Goal: Navigation & Orientation: Find specific page/section

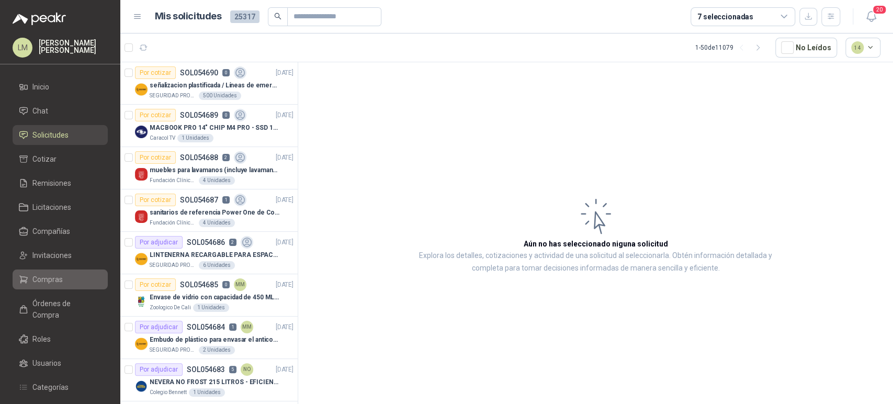
click at [53, 282] on span "Compras" at bounding box center [47, 280] width 30 height 12
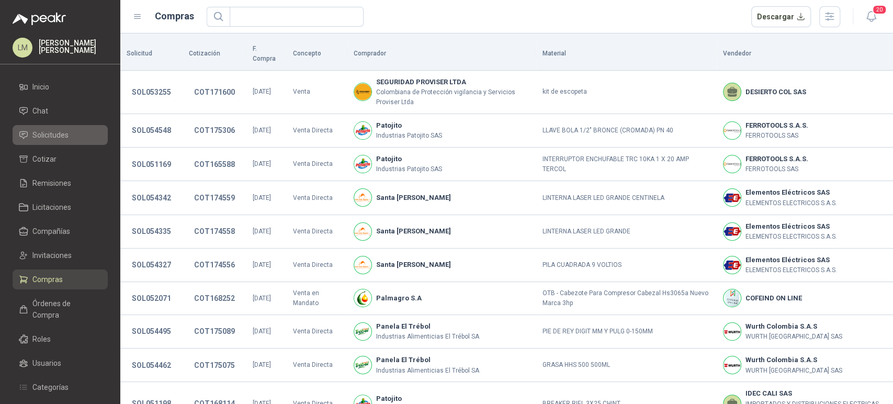
click at [59, 133] on span "Solicitudes" at bounding box center [50, 135] width 36 height 12
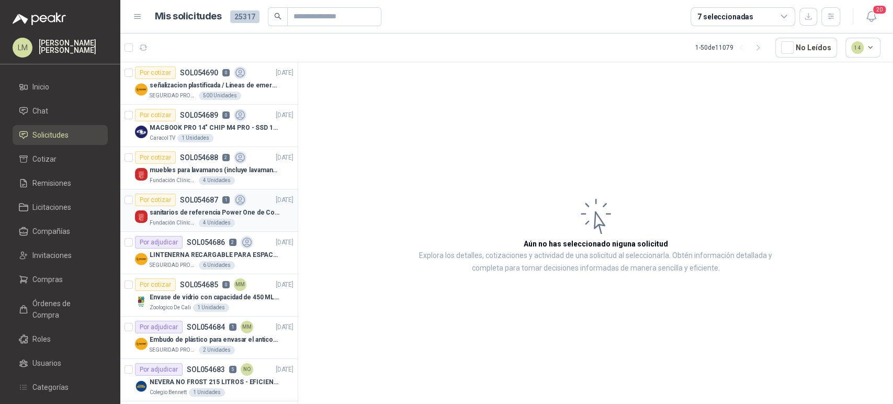
click at [198, 204] on div "Por cotizar SOL054687 1" at bounding box center [190, 200] width 111 height 13
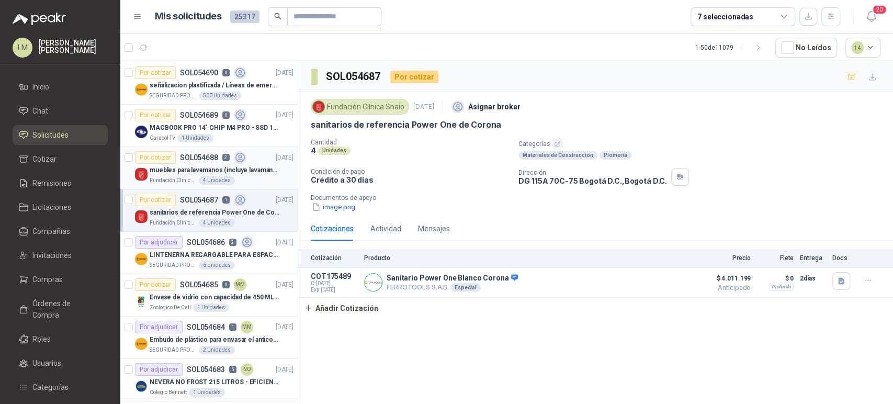
click at [217, 176] on div "Fundación Clínica Shaio 4 Unidades" at bounding box center [222, 180] width 144 height 8
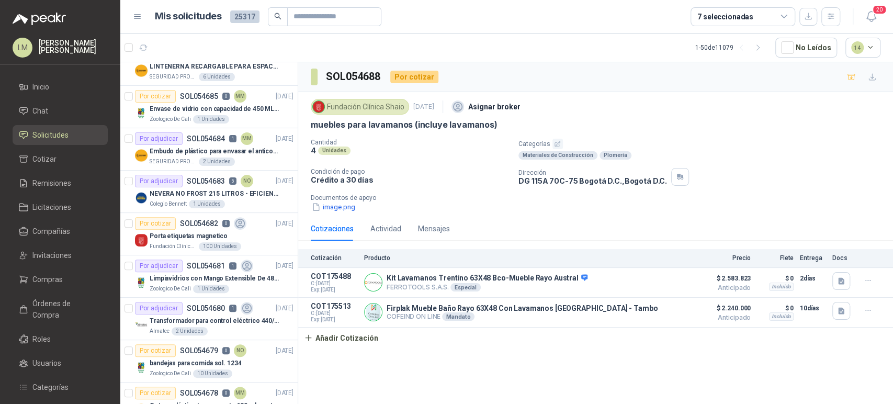
scroll to position [193, 0]
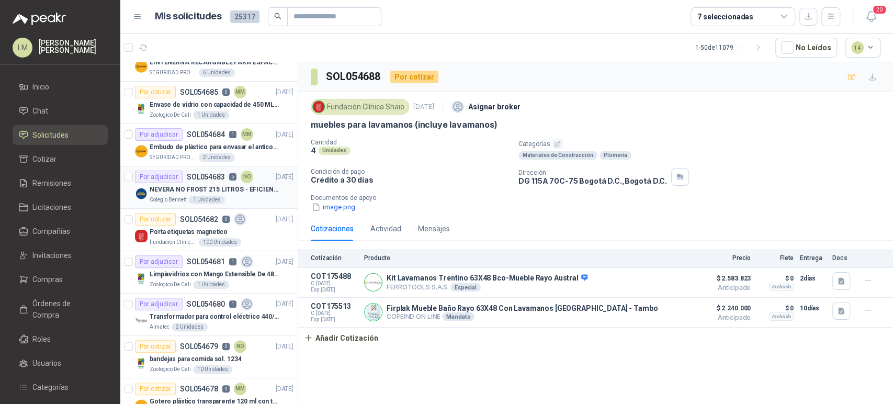
click at [205, 190] on p "NEVERA NO FROST 215 LITROS - EFICIENCIA ENERGETICA A" at bounding box center [215, 190] width 130 height 10
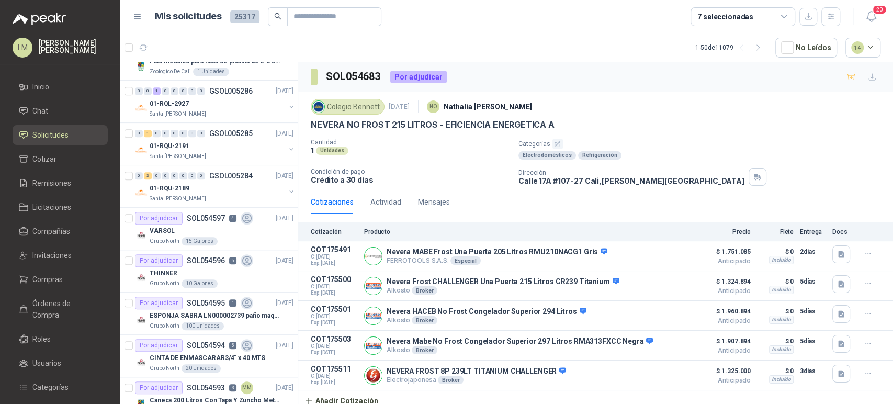
scroll to position [619, 0]
click at [197, 221] on div "Por adjudicar SOL054597 4" at bounding box center [194, 217] width 118 height 13
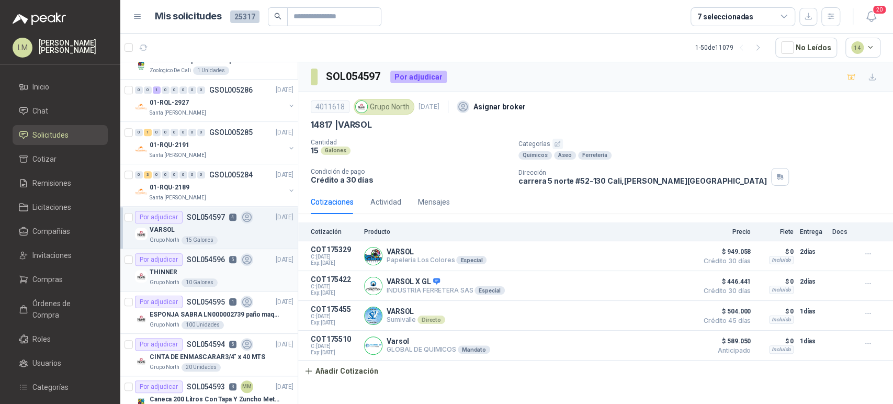
click at [204, 271] on div "THINNER" at bounding box center [222, 272] width 144 height 13
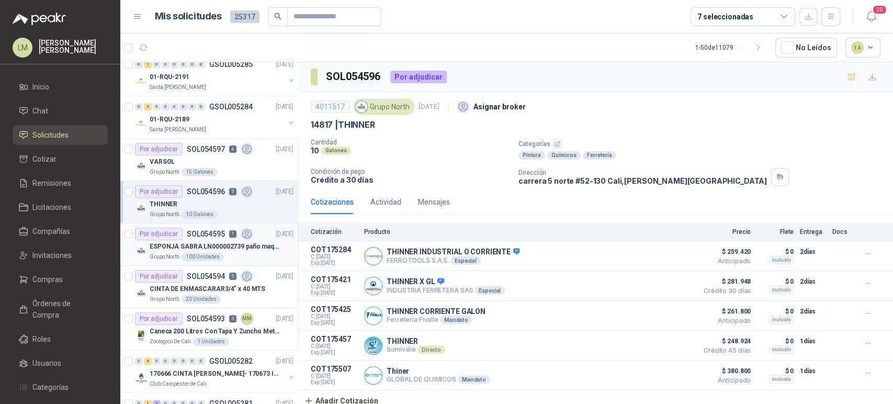
scroll to position [692, 0]
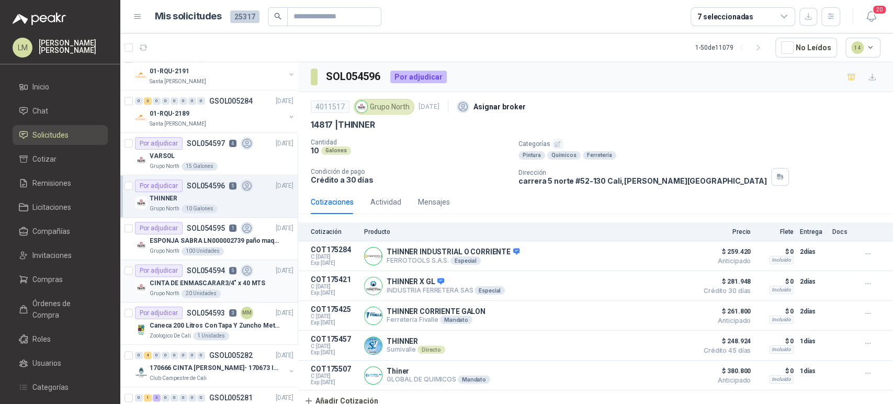
click at [197, 279] on p "CINTA DE ENMASCARAR3/4" x 40 MTS" at bounding box center [208, 283] width 116 height 10
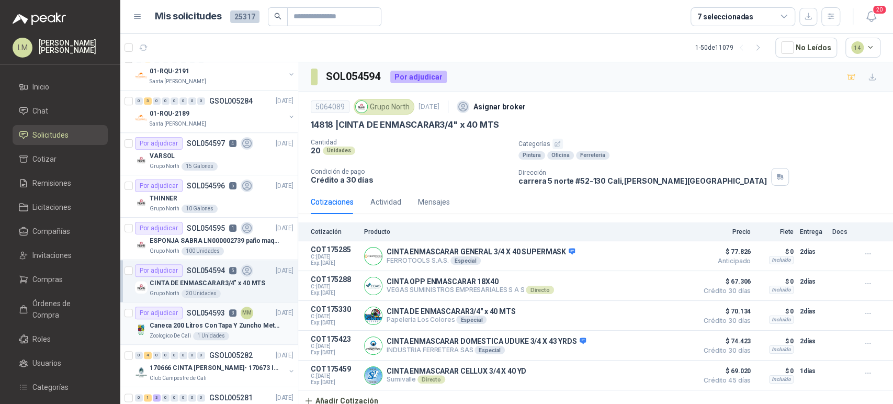
click at [196, 332] on div "Zoologico De Cali 1 Unidades" at bounding box center [222, 336] width 144 height 8
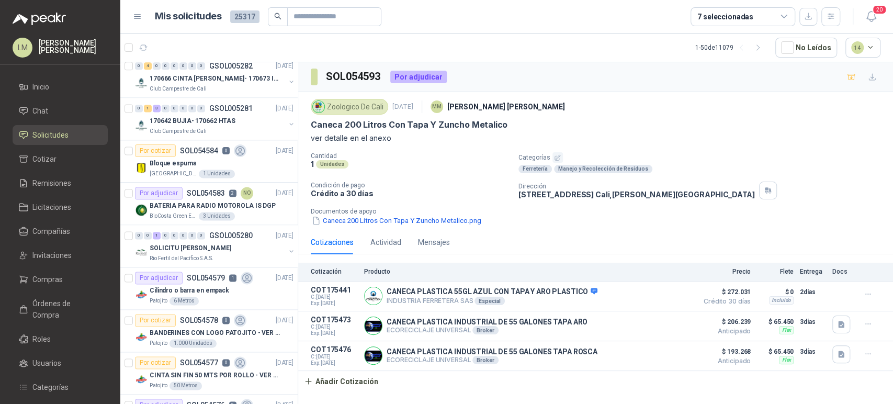
scroll to position [981, 0]
click at [196, 194] on p "SOL054583" at bounding box center [206, 193] width 38 height 7
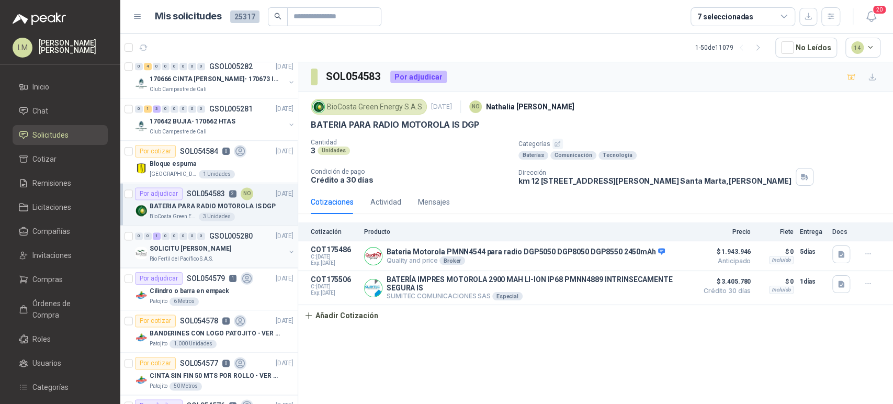
click at [287, 248] on button "button" at bounding box center [291, 252] width 8 height 8
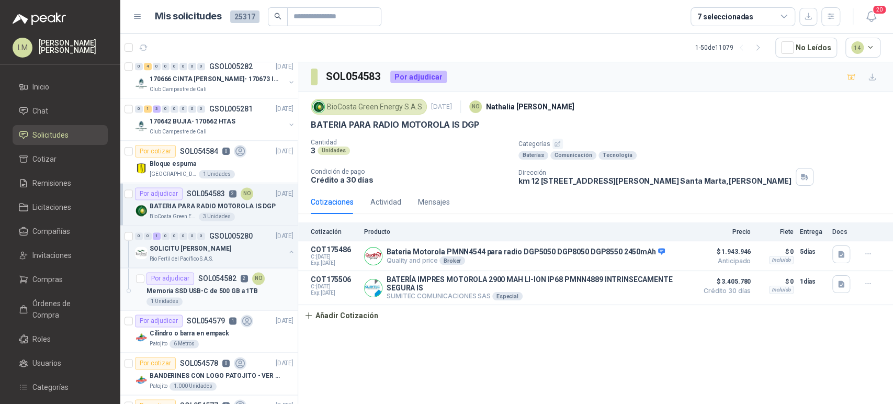
click at [195, 299] on div "1 Unidades" at bounding box center [220, 301] width 147 height 8
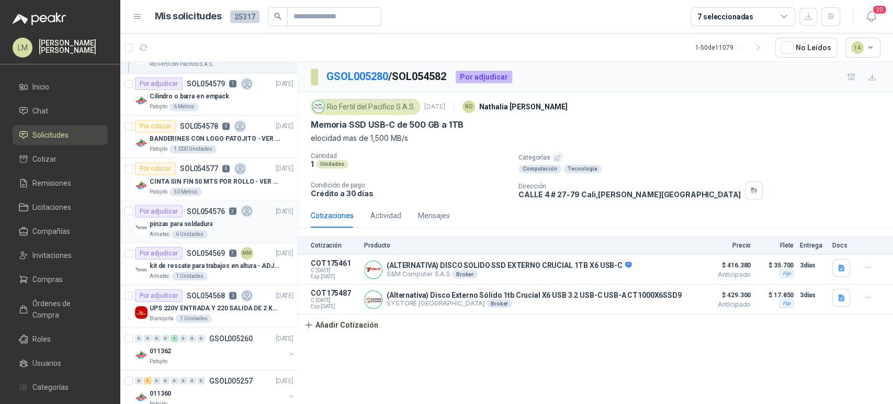
scroll to position [1219, 0]
click at [209, 218] on p "pinzas para soldadura" at bounding box center [181, 223] width 63 height 10
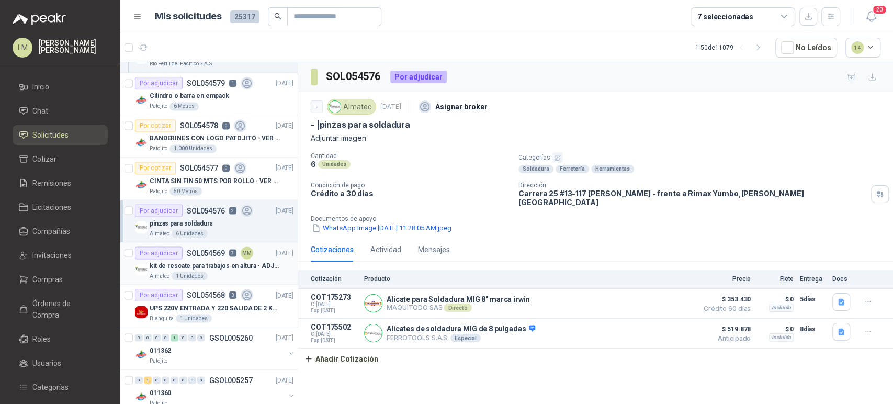
click at [238, 262] on p "kit de rescate para trabajos en altura - ADJUNTAR FICHA TECNICA" at bounding box center [215, 266] width 130 height 10
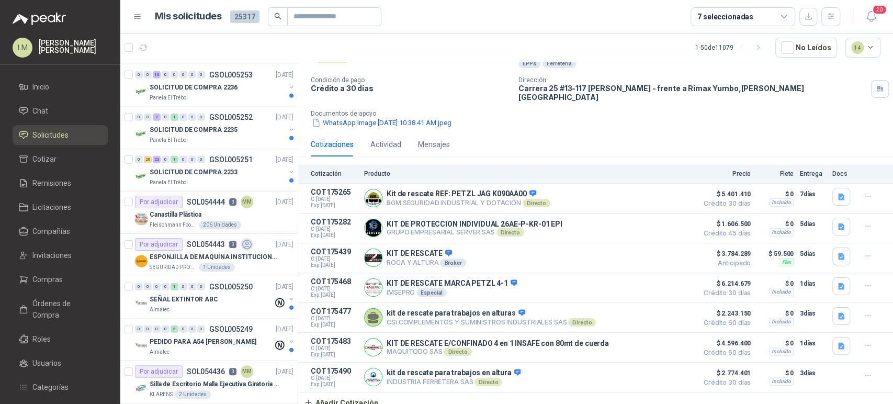
scroll to position [1793, 0]
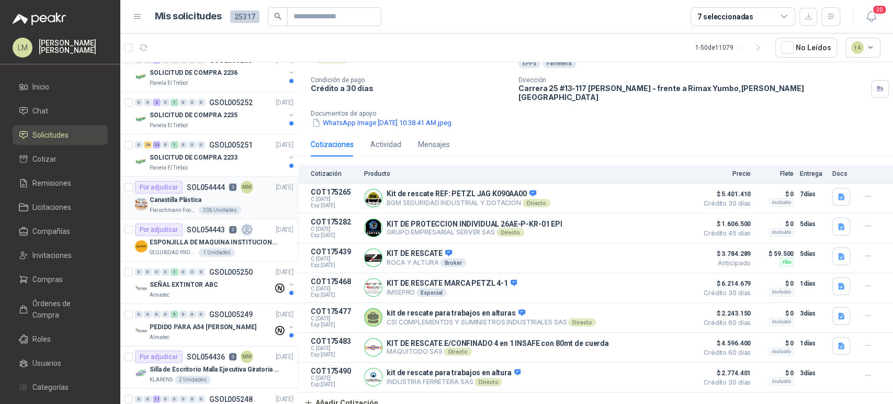
click at [209, 197] on div "Canastilla Plástica" at bounding box center [222, 200] width 144 height 13
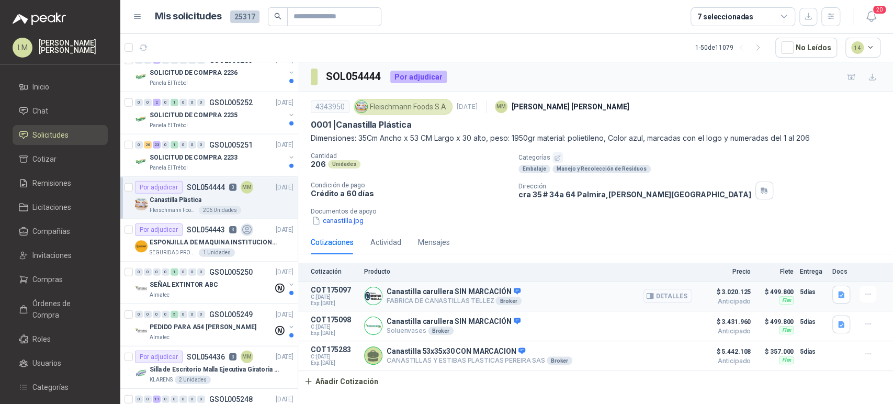
click at [664, 296] on button "Detalles" at bounding box center [667, 296] width 49 height 14
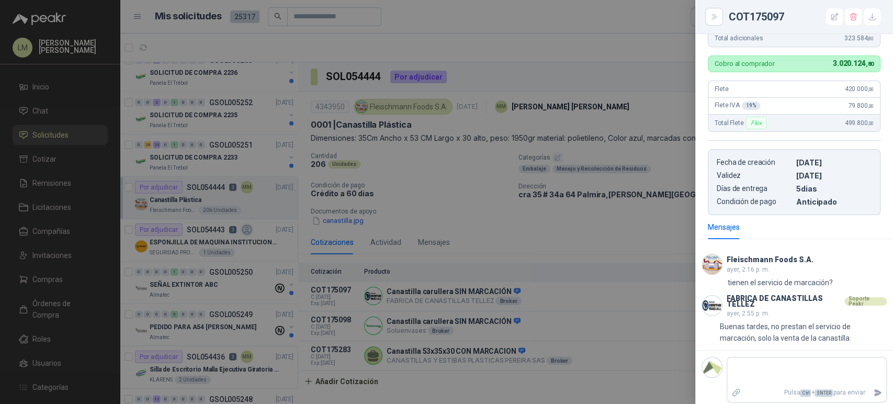
scroll to position [343, 0]
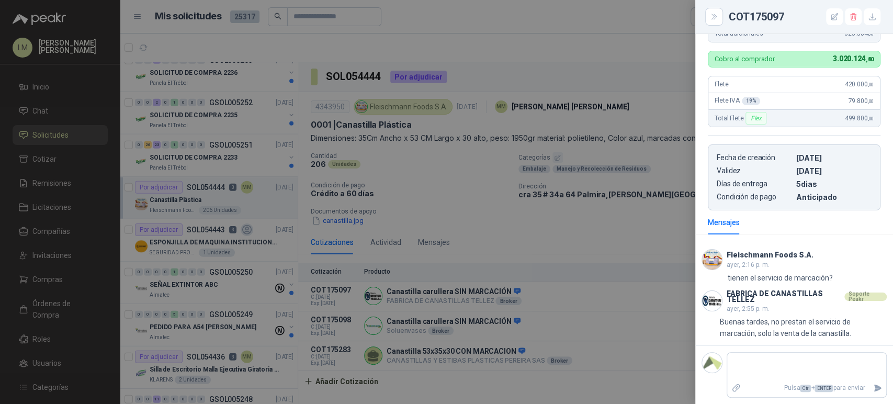
click at [590, 327] on div at bounding box center [446, 202] width 893 height 404
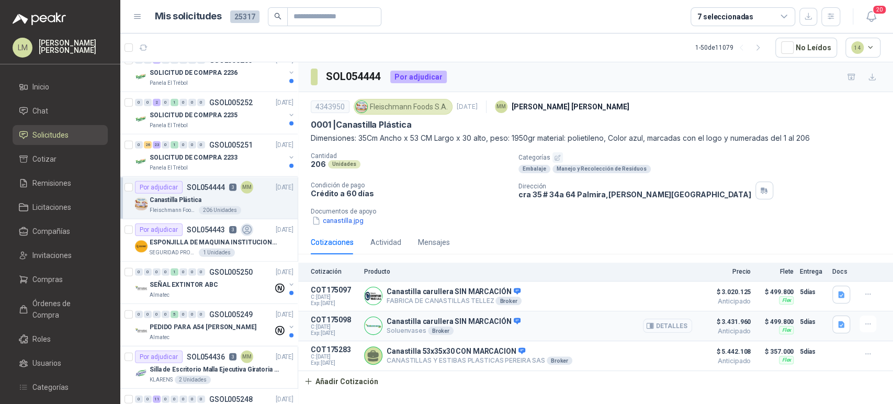
click at [677, 325] on button "Detalles" at bounding box center [667, 326] width 49 height 14
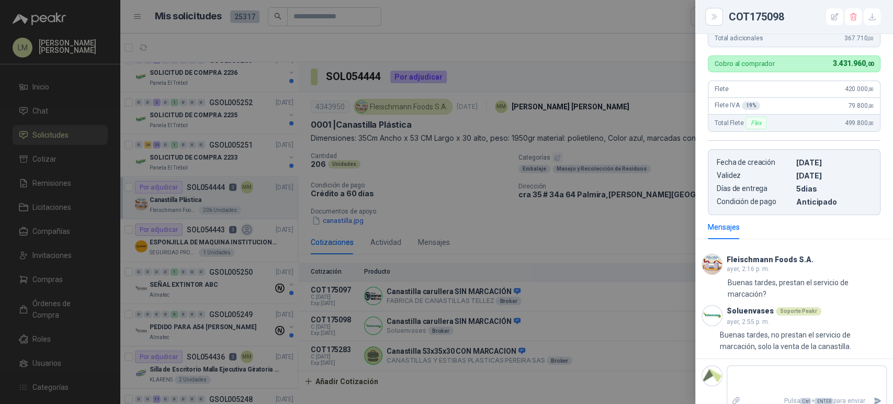
scroll to position [347, 0]
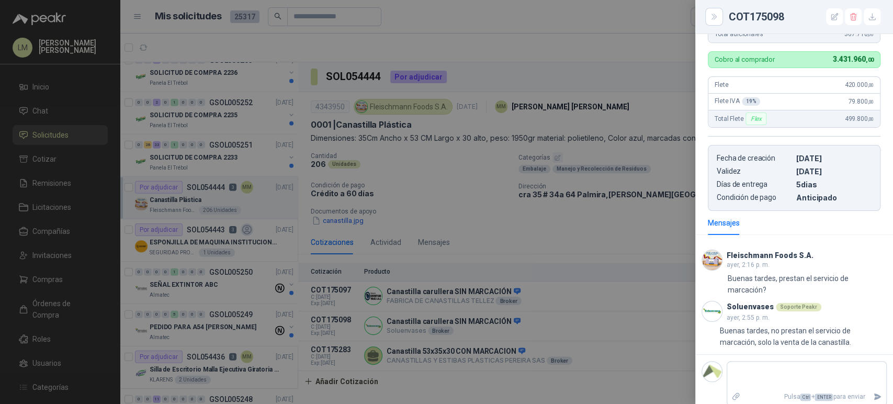
click at [649, 325] on div at bounding box center [446, 202] width 893 height 404
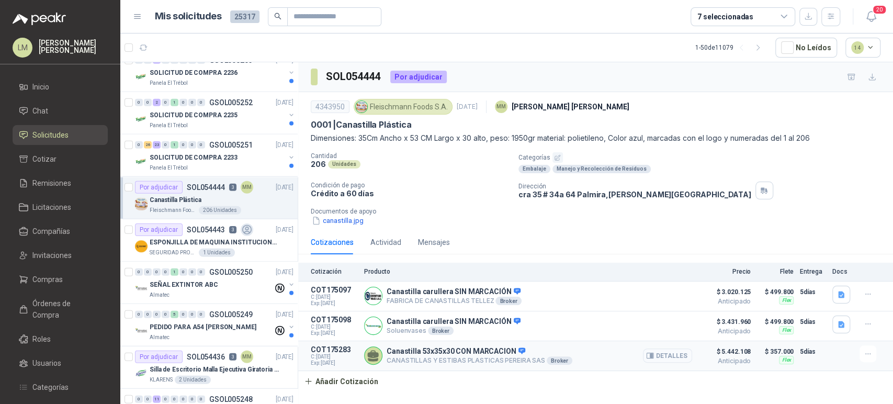
click at [660, 356] on button "Detalles" at bounding box center [667, 356] width 49 height 14
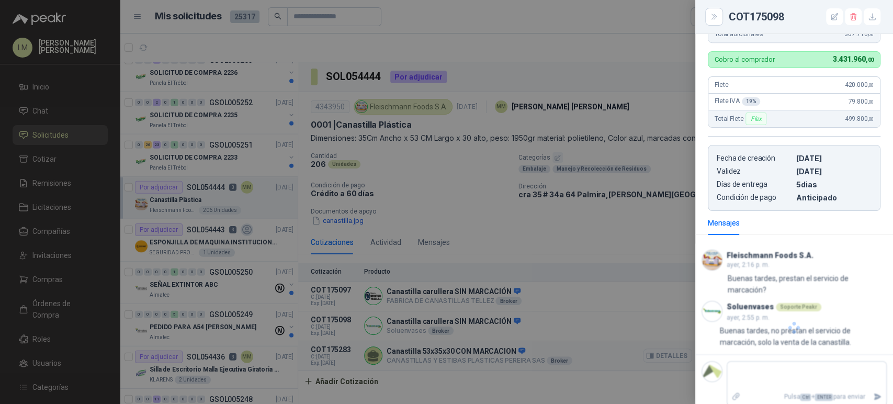
scroll to position [305, 0]
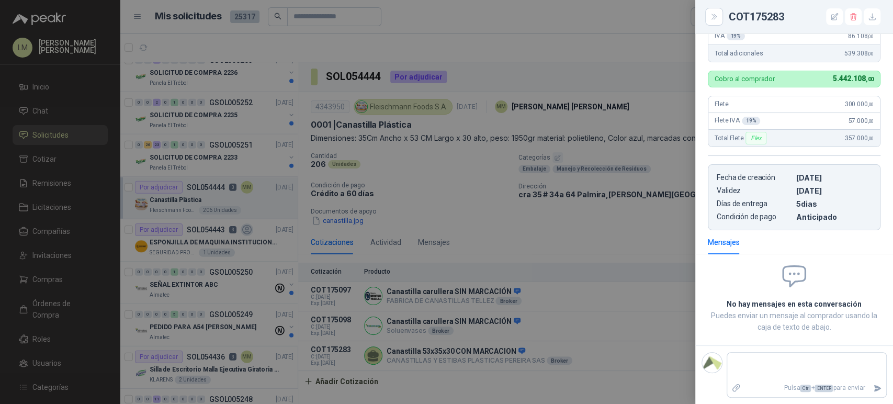
click at [597, 319] on div at bounding box center [446, 202] width 893 height 404
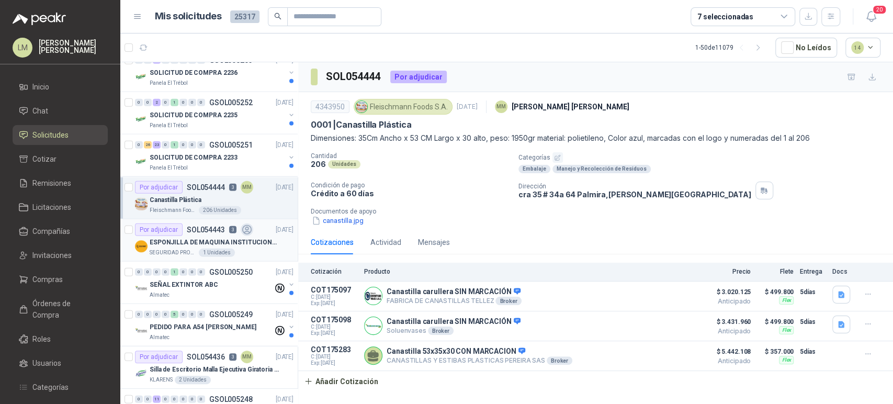
scroll to position [1836, 0]
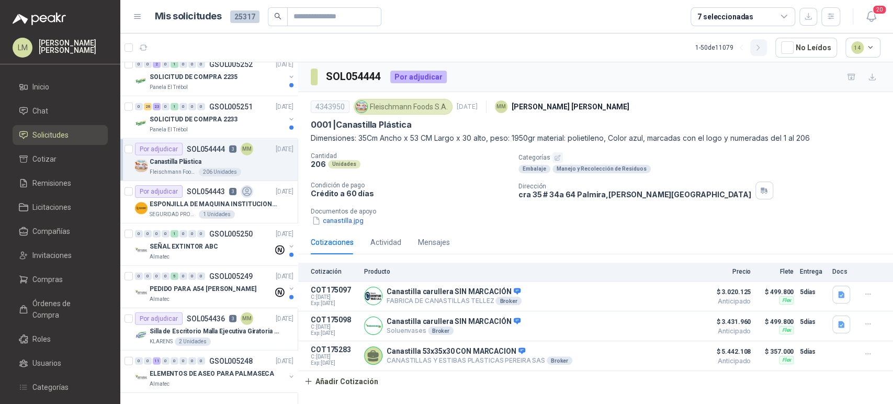
click at [762, 53] on button "button" at bounding box center [758, 47] width 17 height 17
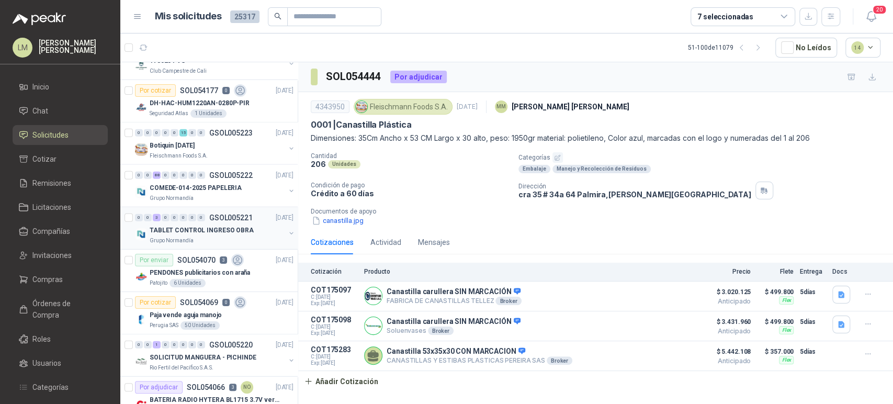
scroll to position [1762, 0]
click at [319, 16] on input "text" at bounding box center [330, 17] width 73 height 18
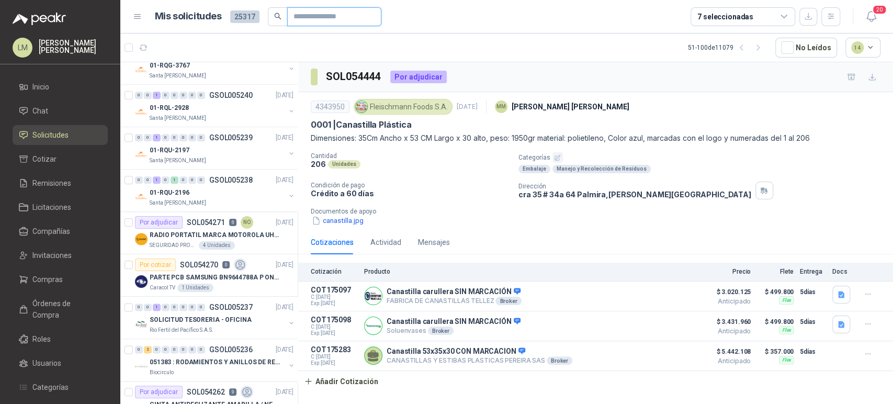
scroll to position [826, 0]
click at [218, 211] on article "Por adjudicar SOL054271 6 NO [DATE] RADIO PORTATIL MARCA MOTOROLA UHF SIN PANTA…" at bounding box center [208, 232] width 177 height 42
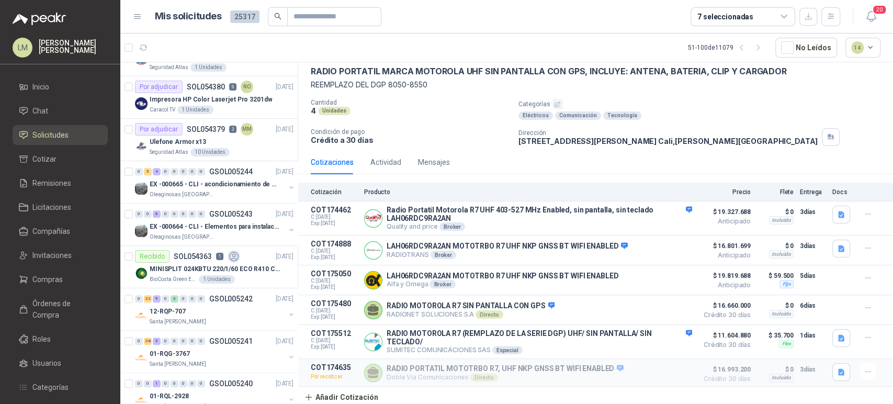
scroll to position [533, 0]
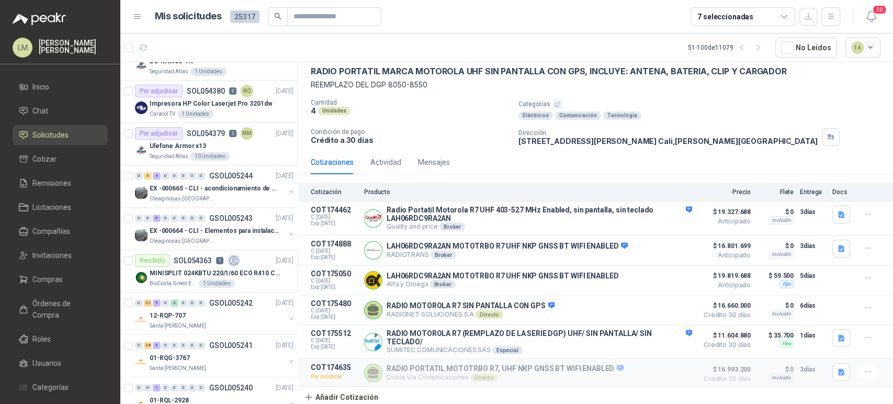
click at [731, 25] on div "7 seleccionadas" at bounding box center [743, 16] width 105 height 19
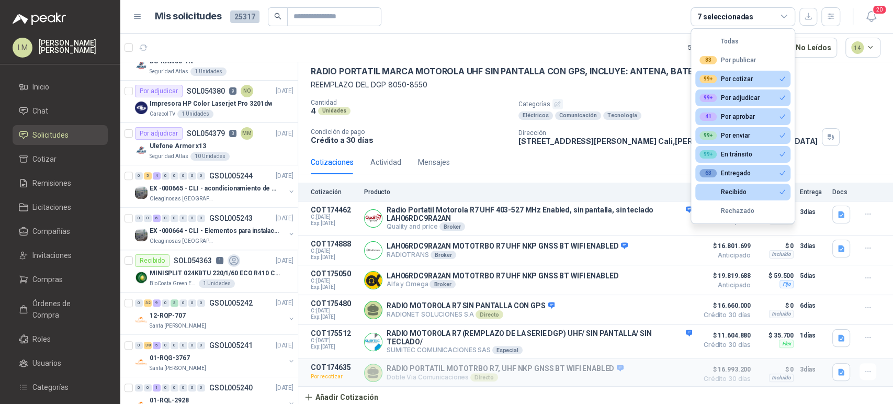
click at [731, 25] on div "7 seleccionadas" at bounding box center [743, 16] width 105 height 19
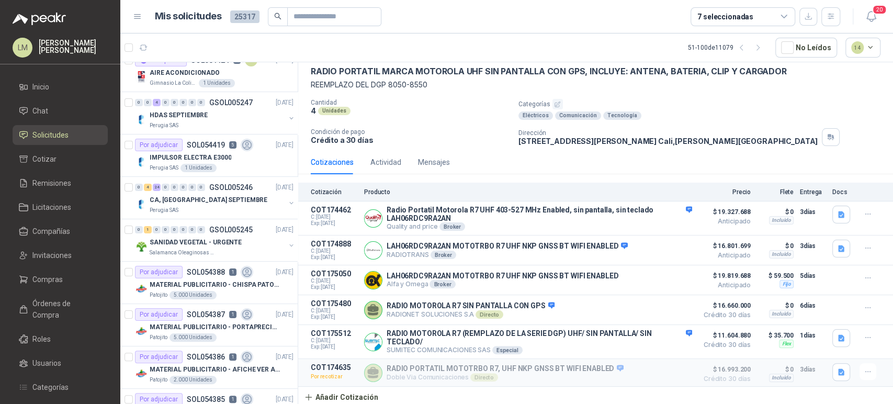
scroll to position [0, 0]
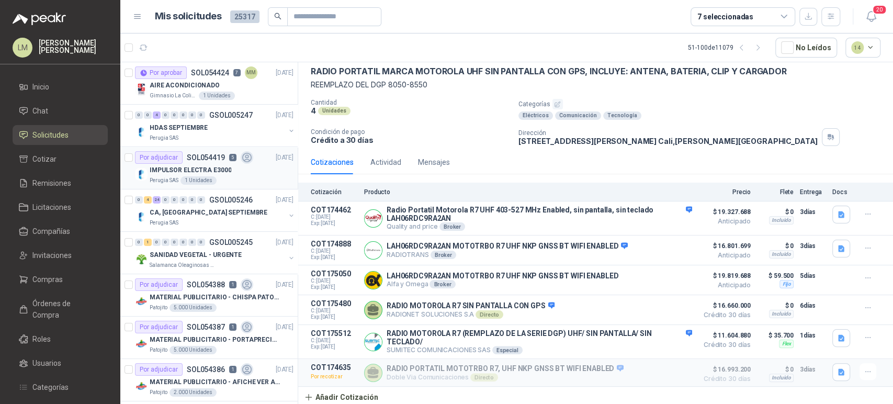
click at [215, 174] on p "IMPULSOR ELECTRA E3000" at bounding box center [191, 170] width 82 height 10
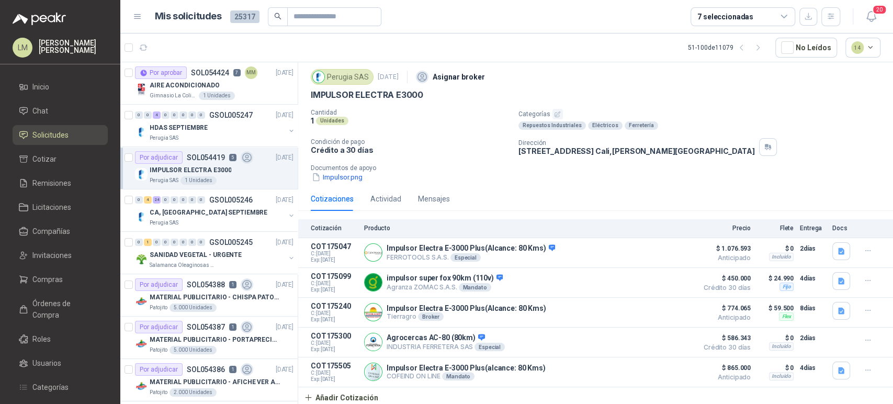
scroll to position [31, 0]
click at [213, 249] on div "SANIDAD VEGETAL - URGENTE" at bounding box center [218, 255] width 136 height 13
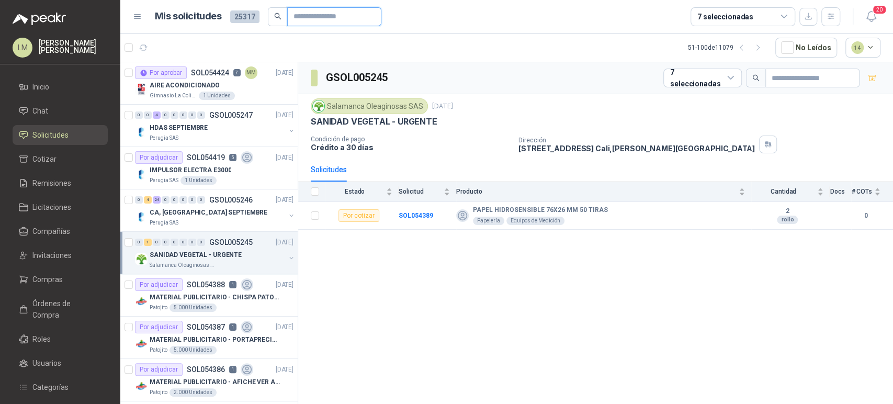
click at [301, 18] on input "text" at bounding box center [330, 17] width 73 height 18
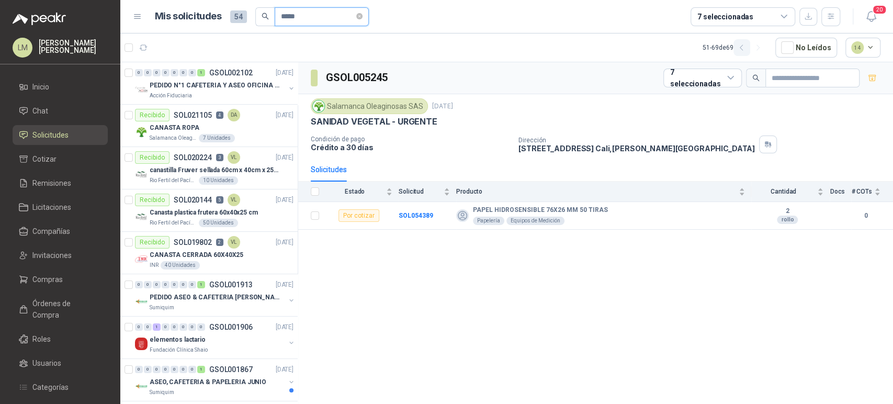
type input "*****"
click at [743, 47] on icon "button" at bounding box center [741, 47] width 3 height 5
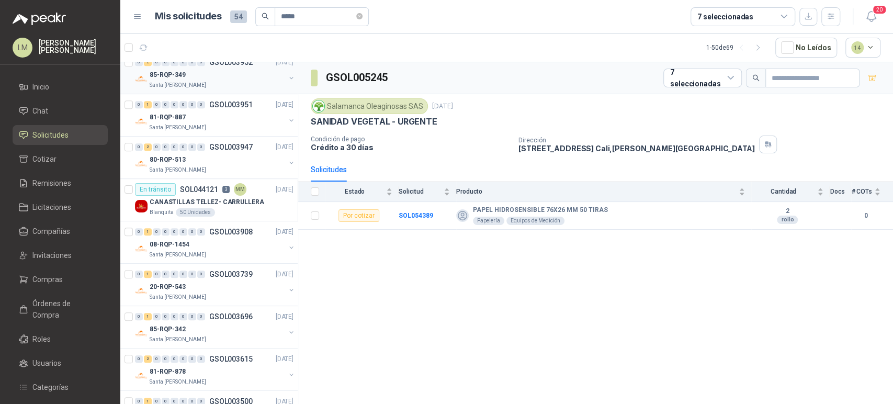
scroll to position [523, 0]
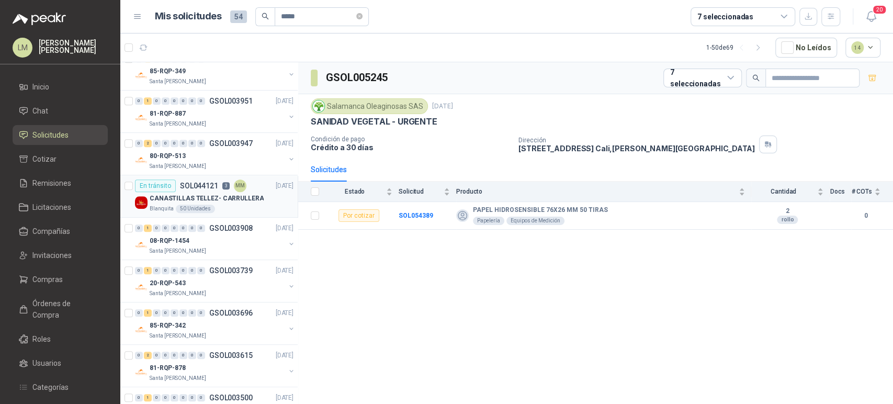
click at [226, 201] on p "CANASTILLAS TELLEZ- CARRULLERA" at bounding box center [207, 199] width 114 height 10
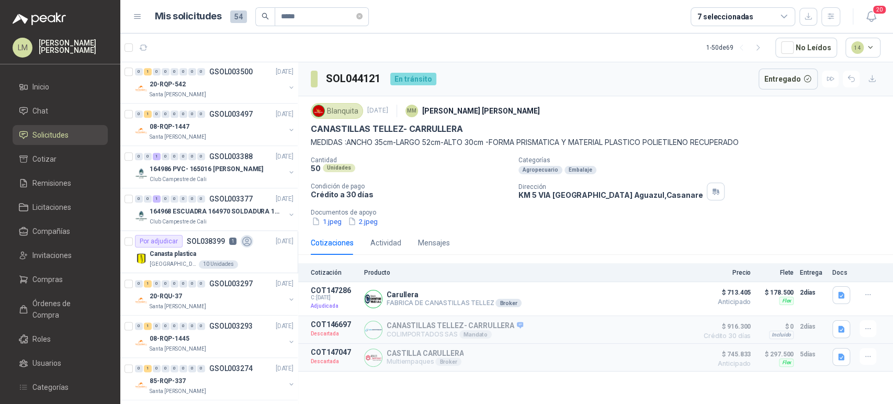
scroll to position [911, 0]
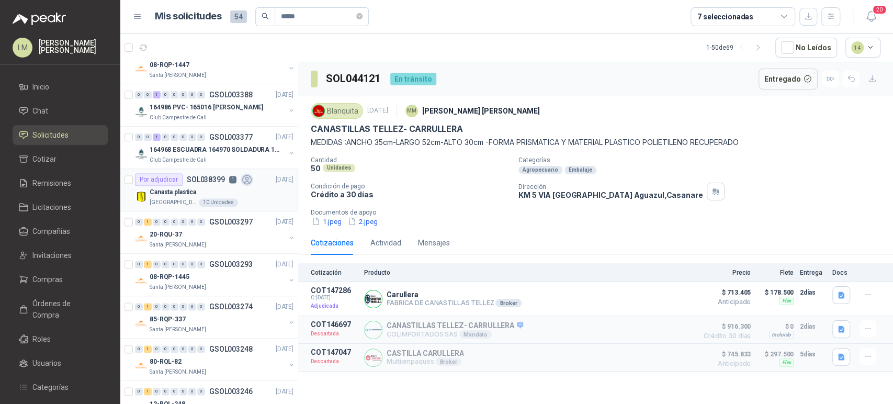
click at [177, 188] on p "Canasta plastica" at bounding box center [173, 192] width 47 height 10
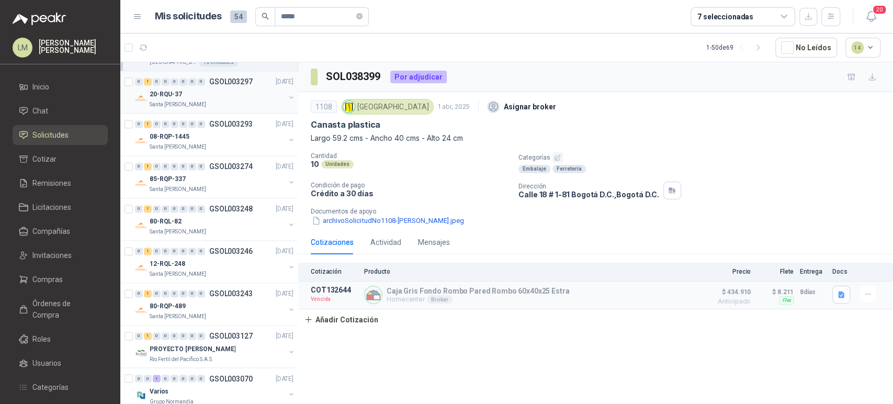
scroll to position [1057, 0]
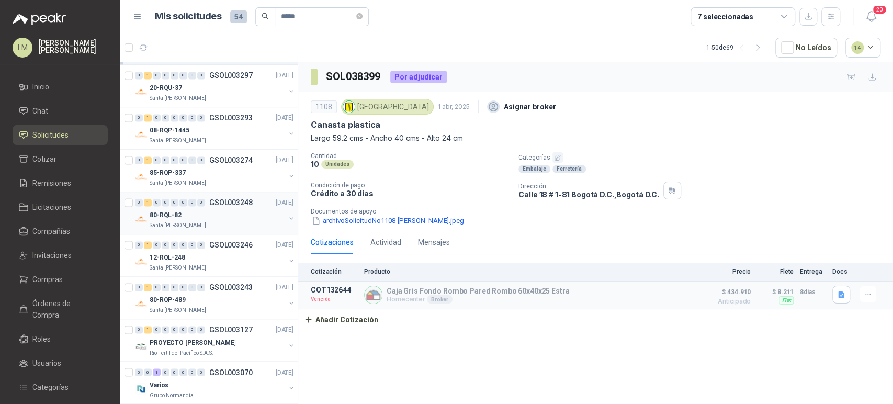
click at [205, 221] on div "Santa [PERSON_NAME]" at bounding box center [218, 225] width 136 height 8
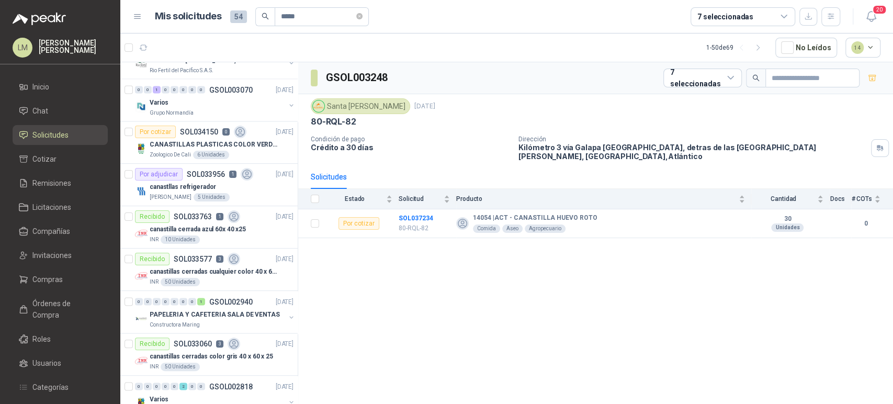
scroll to position [1357, 0]
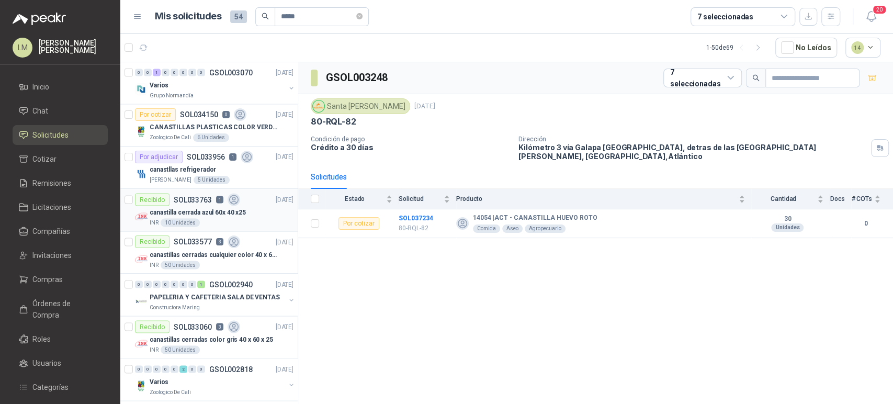
click at [209, 214] on div "canastilla cerrada azul 60x 40 x25" at bounding box center [222, 212] width 144 height 13
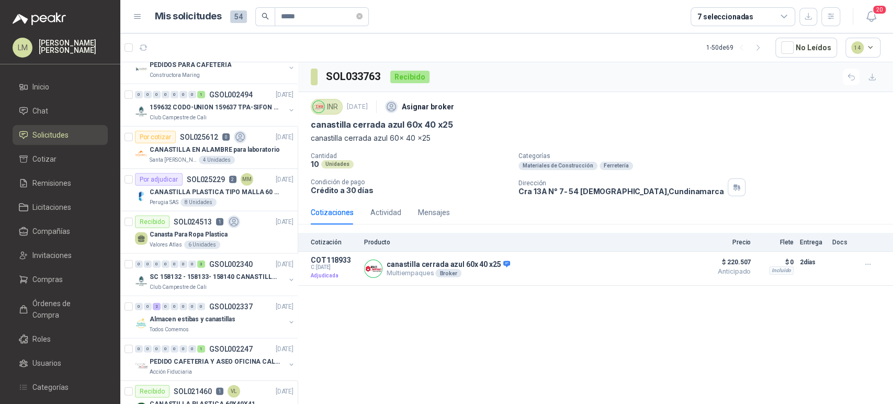
scroll to position [1793, 0]
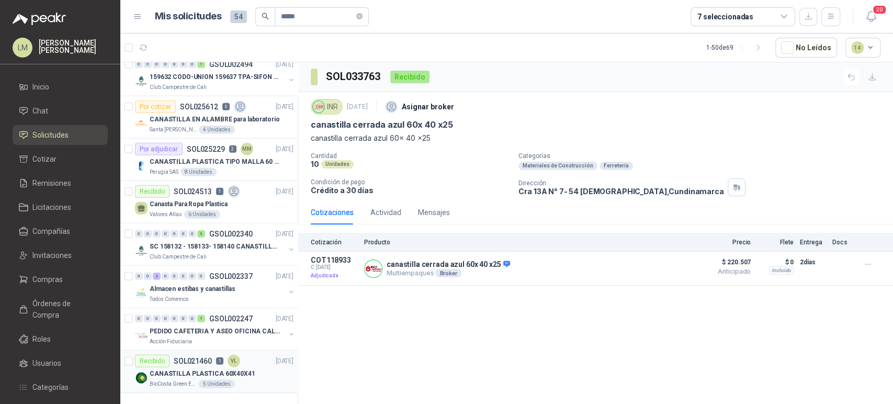
click at [222, 355] on div "Recibido SOL021460 1 VL" at bounding box center [187, 361] width 105 height 13
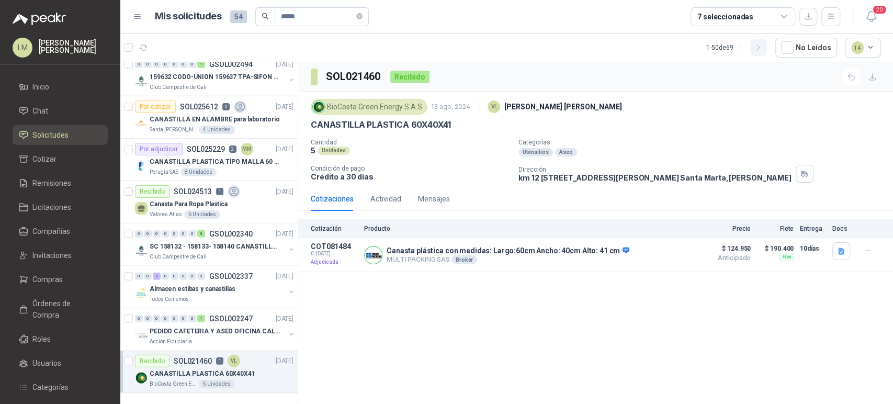
click at [759, 45] on icon "button" at bounding box center [758, 47] width 9 height 9
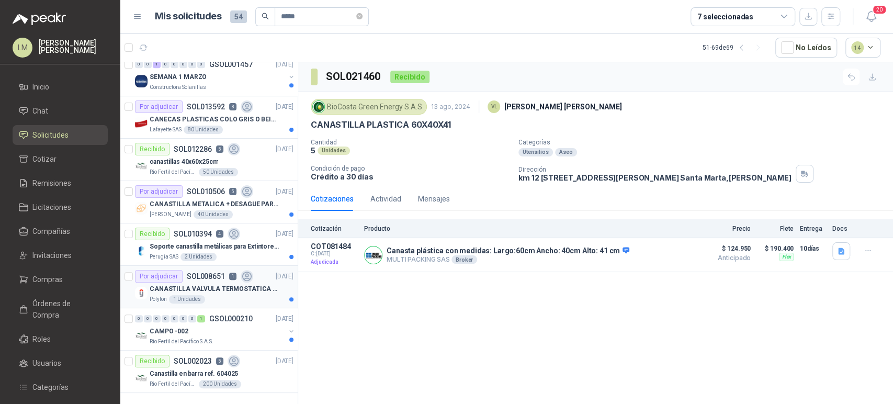
scroll to position [481, 0]
click at [219, 367] on div "Canastilla en barra ref. 604025" at bounding box center [222, 373] width 144 height 13
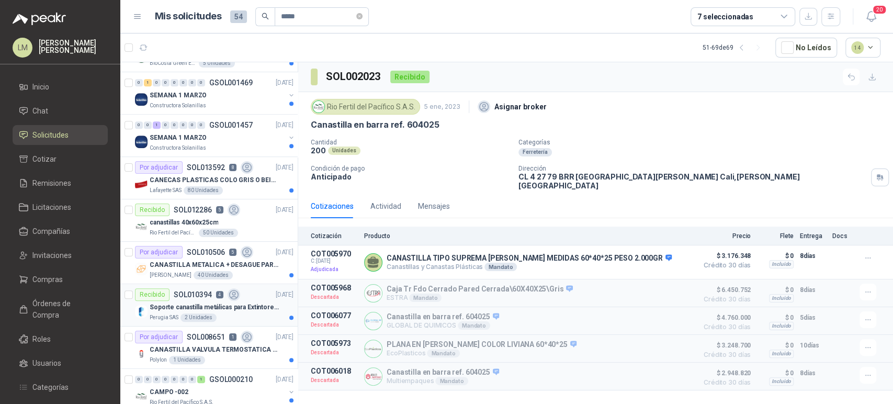
scroll to position [408, 0]
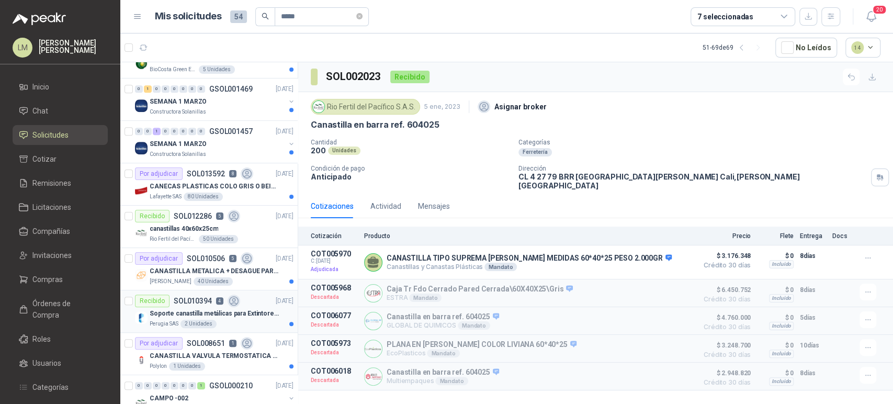
click at [206, 235] on div "50 Unidades" at bounding box center [218, 239] width 39 height 8
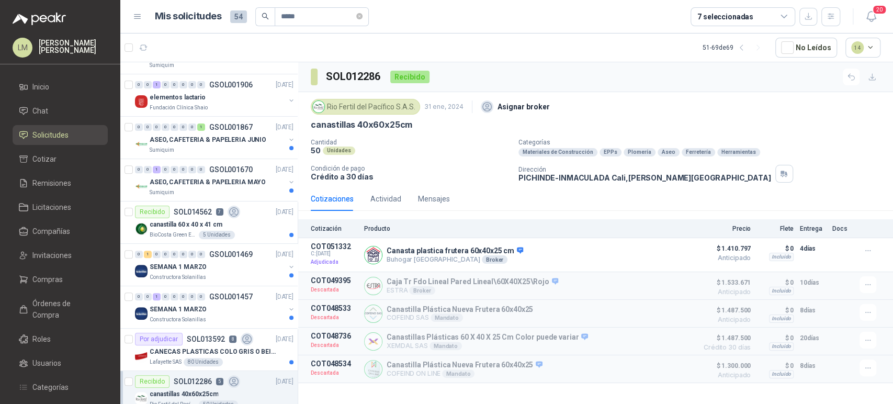
scroll to position [235, 0]
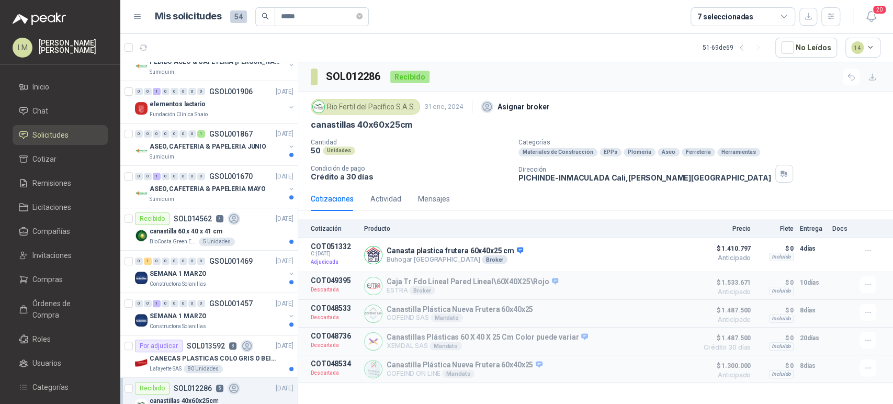
click at [206, 234] on p "canastilla 60 x 40 x 41 cm" at bounding box center [186, 232] width 73 height 10
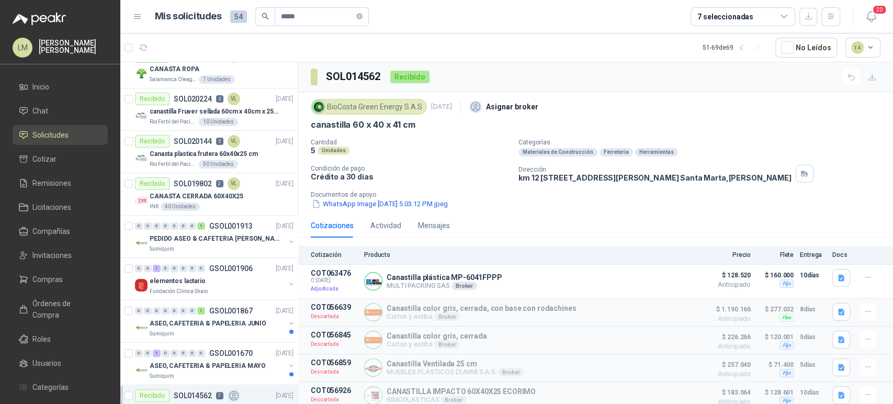
scroll to position [54, 0]
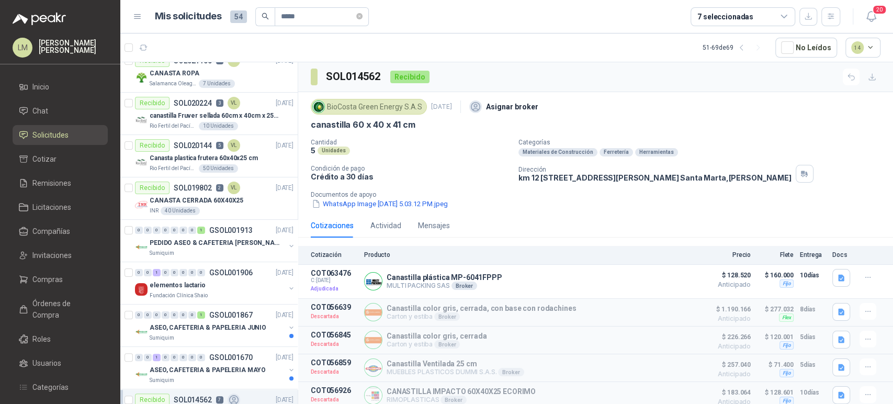
click at [206, 234] on div "0 0 0 0 0 0 0 1 GSOL001913 [DATE]" at bounding box center [215, 230] width 161 height 13
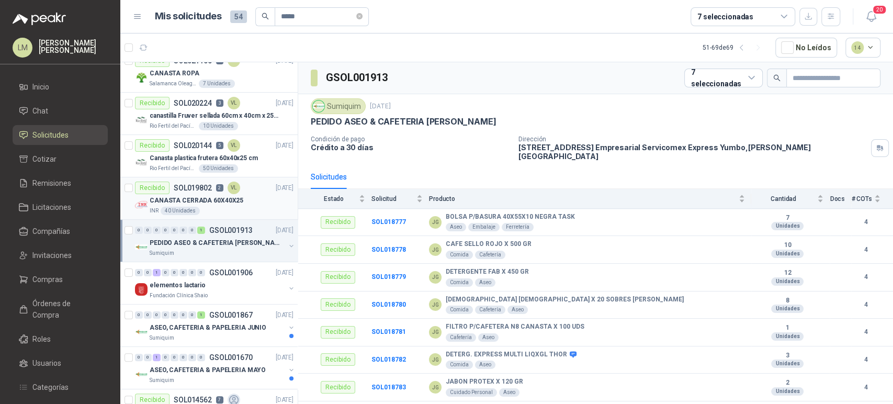
click at [198, 197] on p "CANASTA CERRADA 60X40X25" at bounding box center [197, 201] width 94 height 10
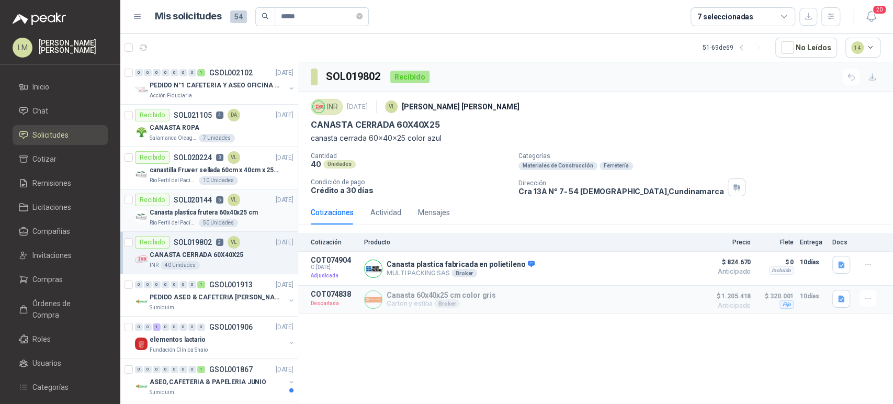
click at [204, 212] on p "Canasta plastica frutera 60x40x25 cm" at bounding box center [204, 213] width 108 height 10
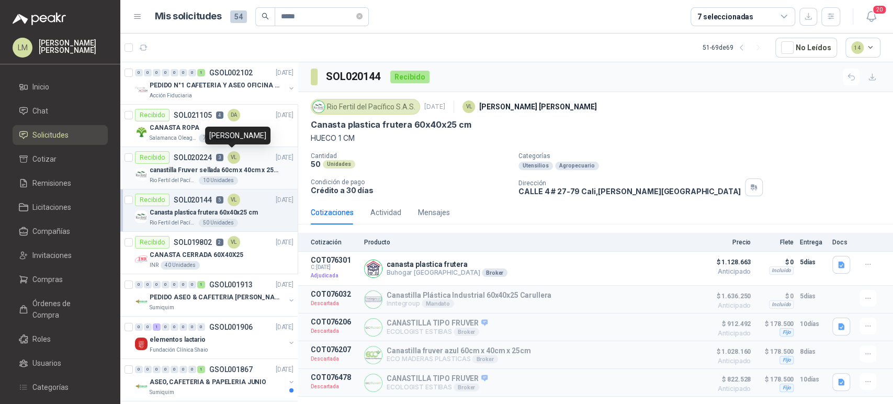
scroll to position [481, 0]
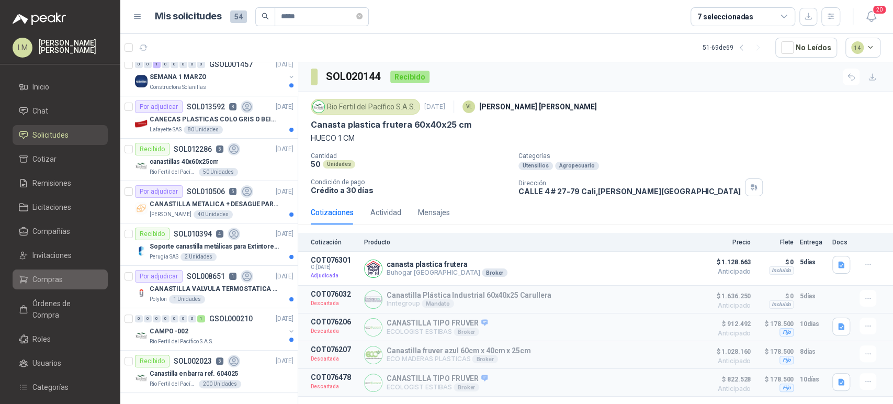
click at [32, 279] on span "Compras" at bounding box center [47, 280] width 30 height 12
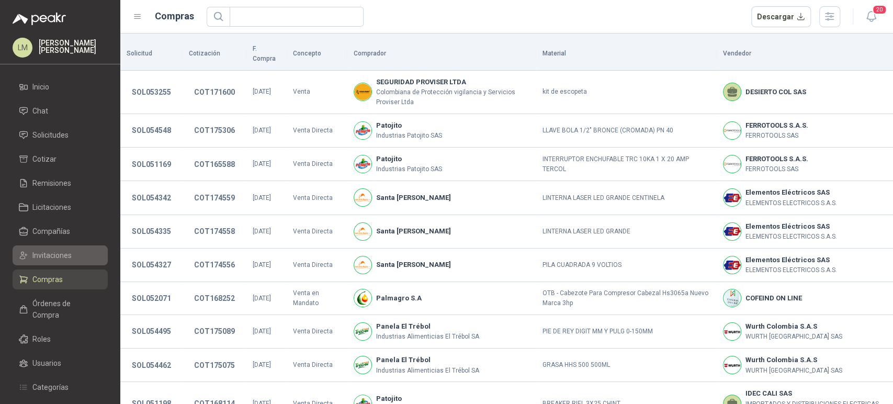
click at [42, 253] on span "Invitaciones" at bounding box center [51, 256] width 39 height 12
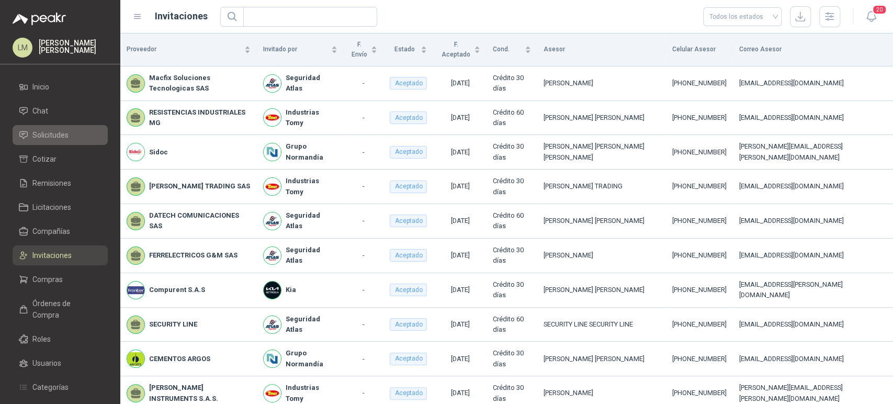
click at [52, 136] on span "Solicitudes" at bounding box center [50, 135] width 36 height 12
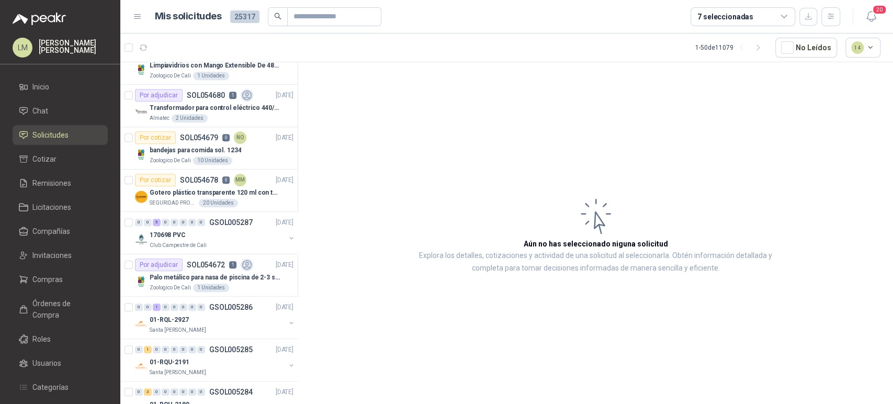
scroll to position [407, 0]
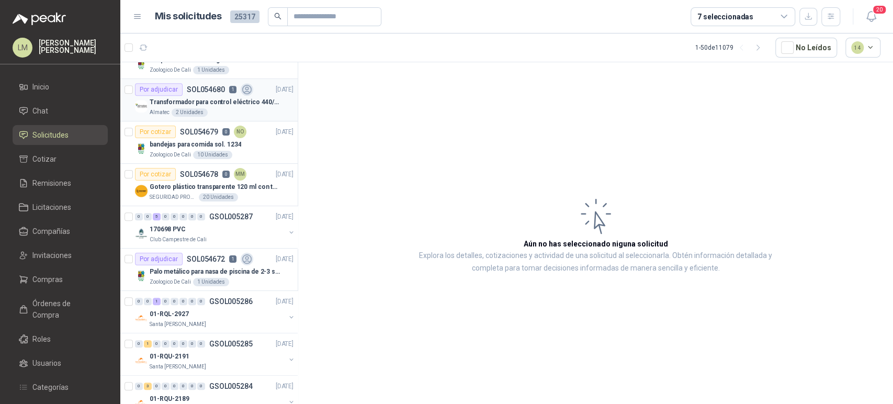
click at [216, 98] on p "Transformador para control eléctrico 440/220/110 - 45O VA." at bounding box center [215, 102] width 130 height 10
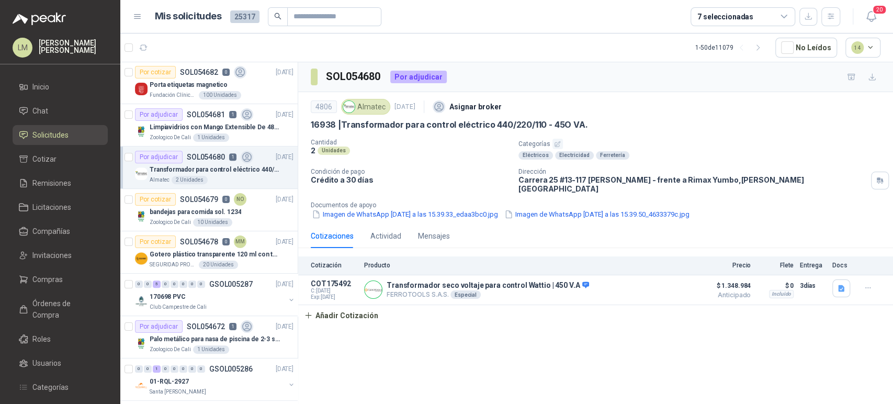
scroll to position [336, 0]
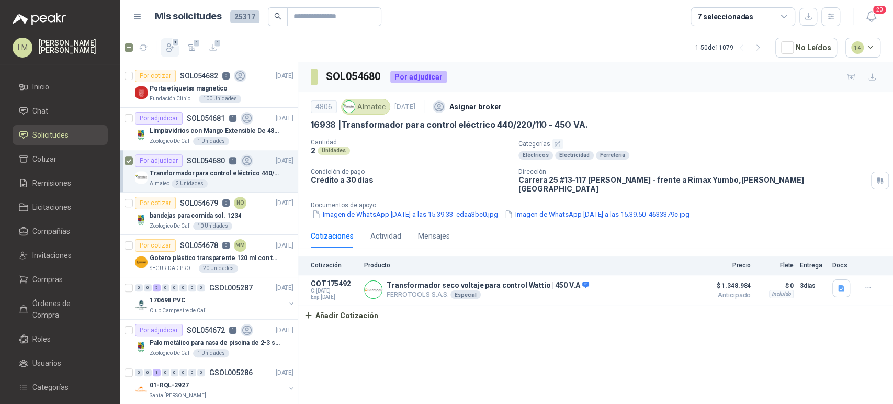
click at [169, 48] on icon "button" at bounding box center [170, 48] width 8 height 8
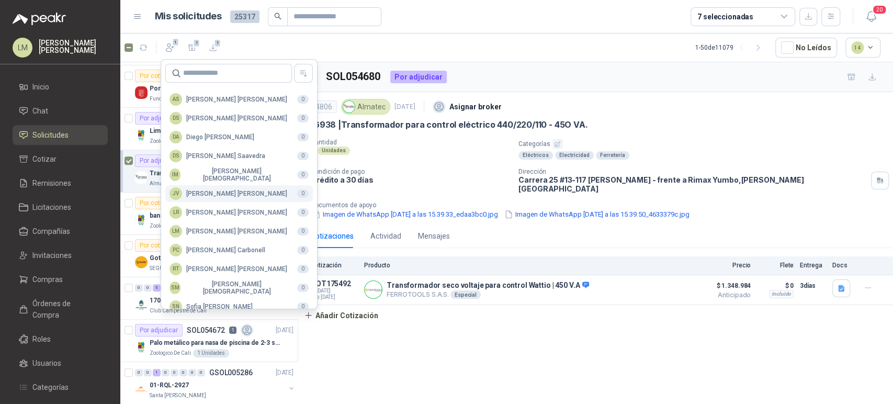
scroll to position [255, 0]
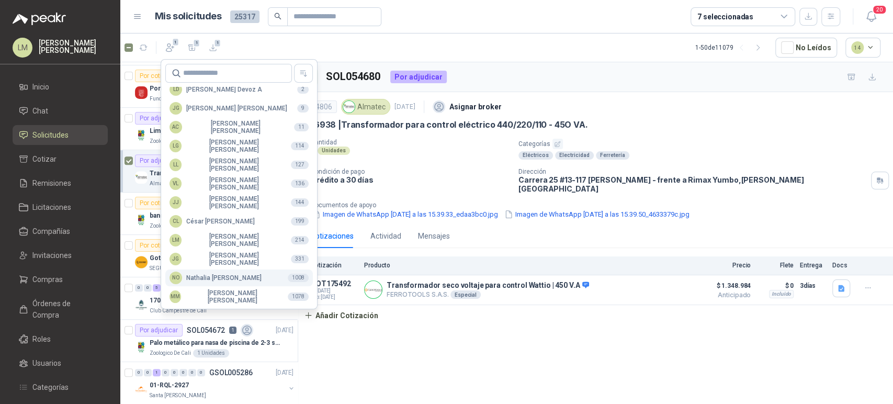
click at [222, 278] on div "NO [PERSON_NAME]" at bounding box center [216, 278] width 92 height 13
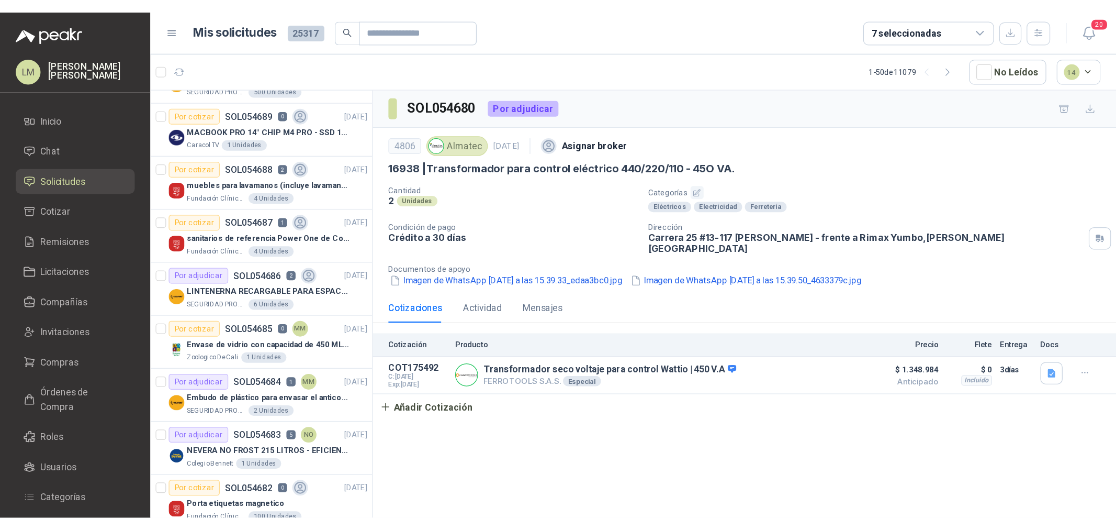
scroll to position [26, 0]
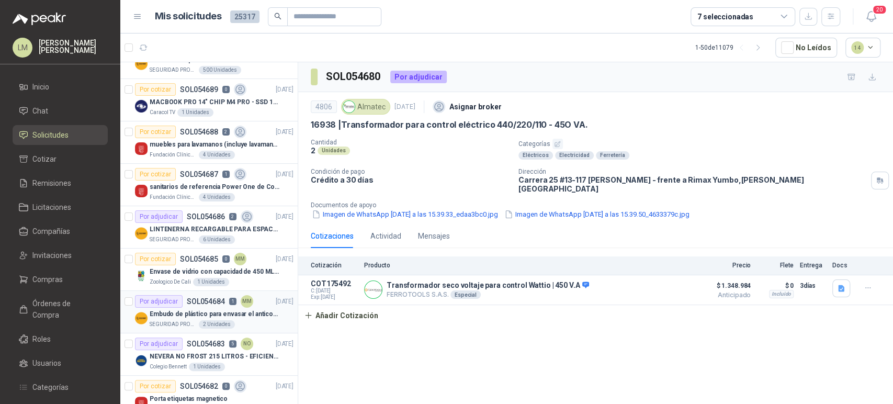
click at [209, 305] on p "SOL054684" at bounding box center [206, 301] width 38 height 7
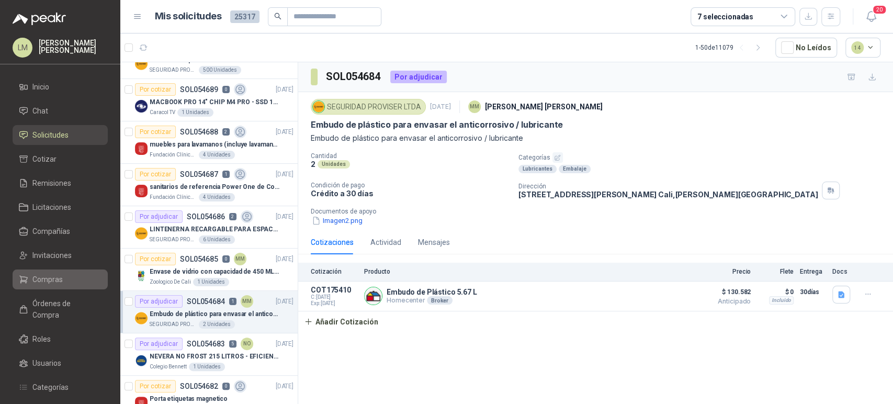
click at [60, 273] on link "Compras" at bounding box center [60, 280] width 95 height 20
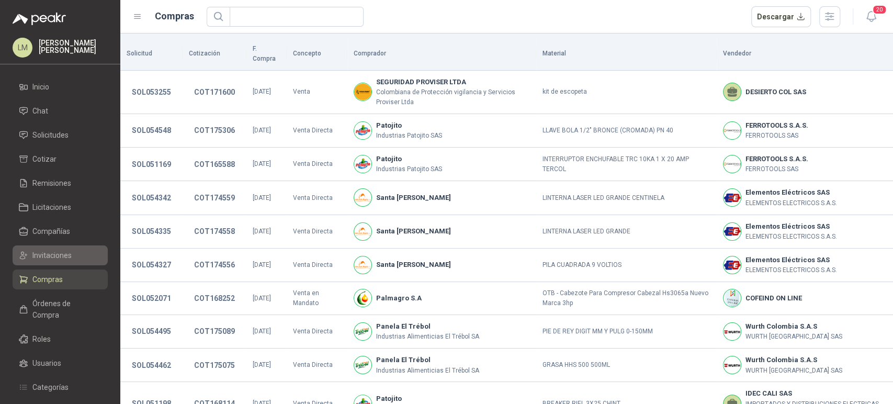
click at [60, 256] on span "Invitaciones" at bounding box center [51, 256] width 39 height 12
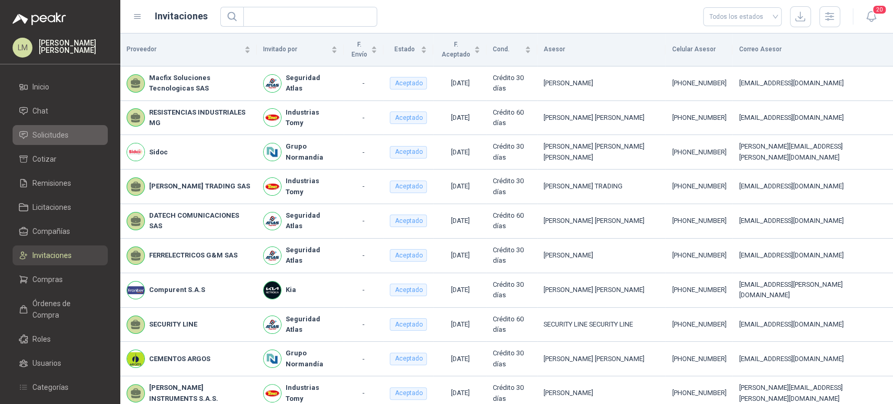
click at [50, 137] on span "Solicitudes" at bounding box center [50, 135] width 36 height 12
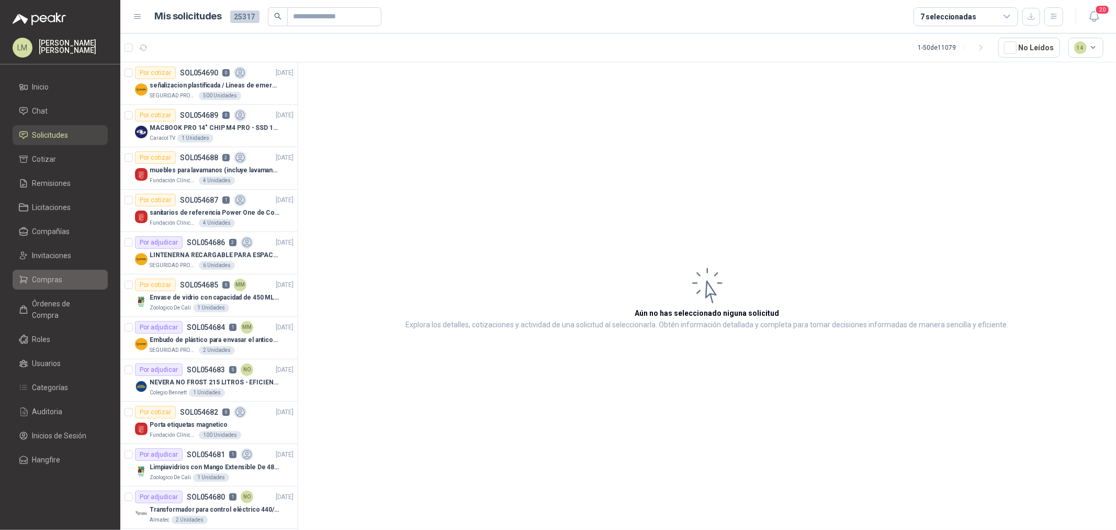
click at [51, 272] on link "Compras" at bounding box center [60, 280] width 95 height 20
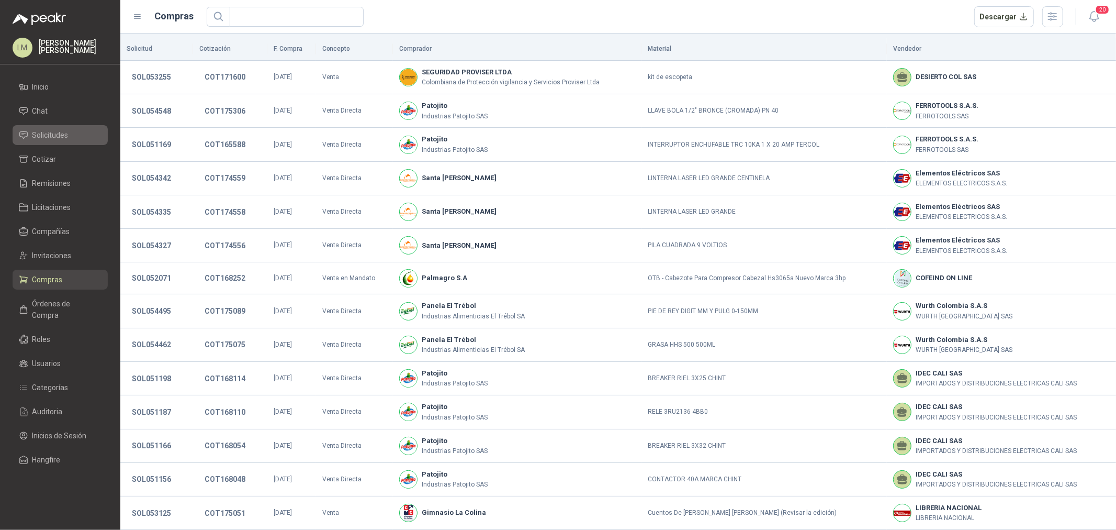
click at [42, 133] on span "Solicitudes" at bounding box center [50, 135] width 36 height 12
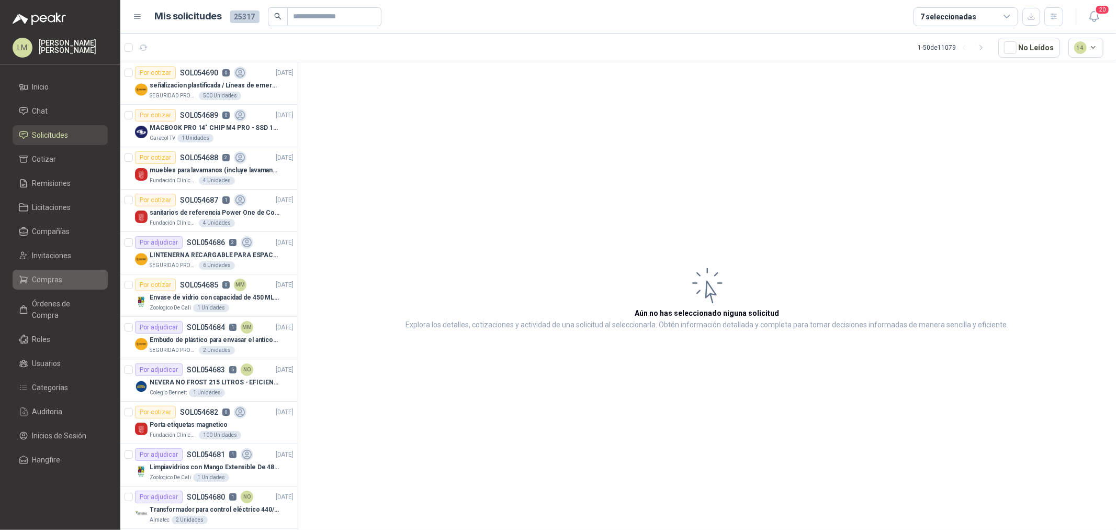
click at [51, 274] on span "Compras" at bounding box center [47, 280] width 30 height 12
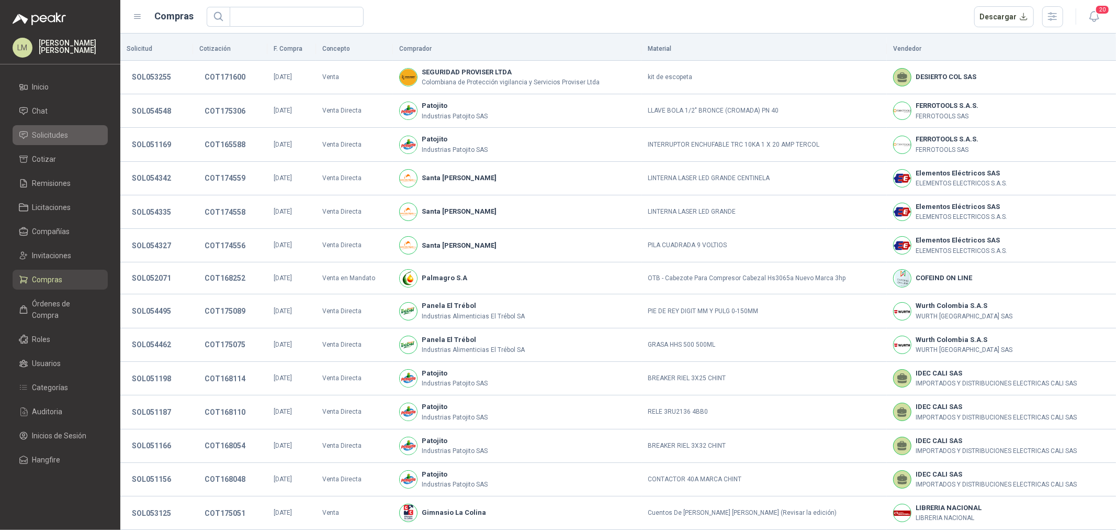
click at [59, 131] on span "Solicitudes" at bounding box center [50, 135] width 36 height 12
